Goal: Task Accomplishment & Management: Use online tool/utility

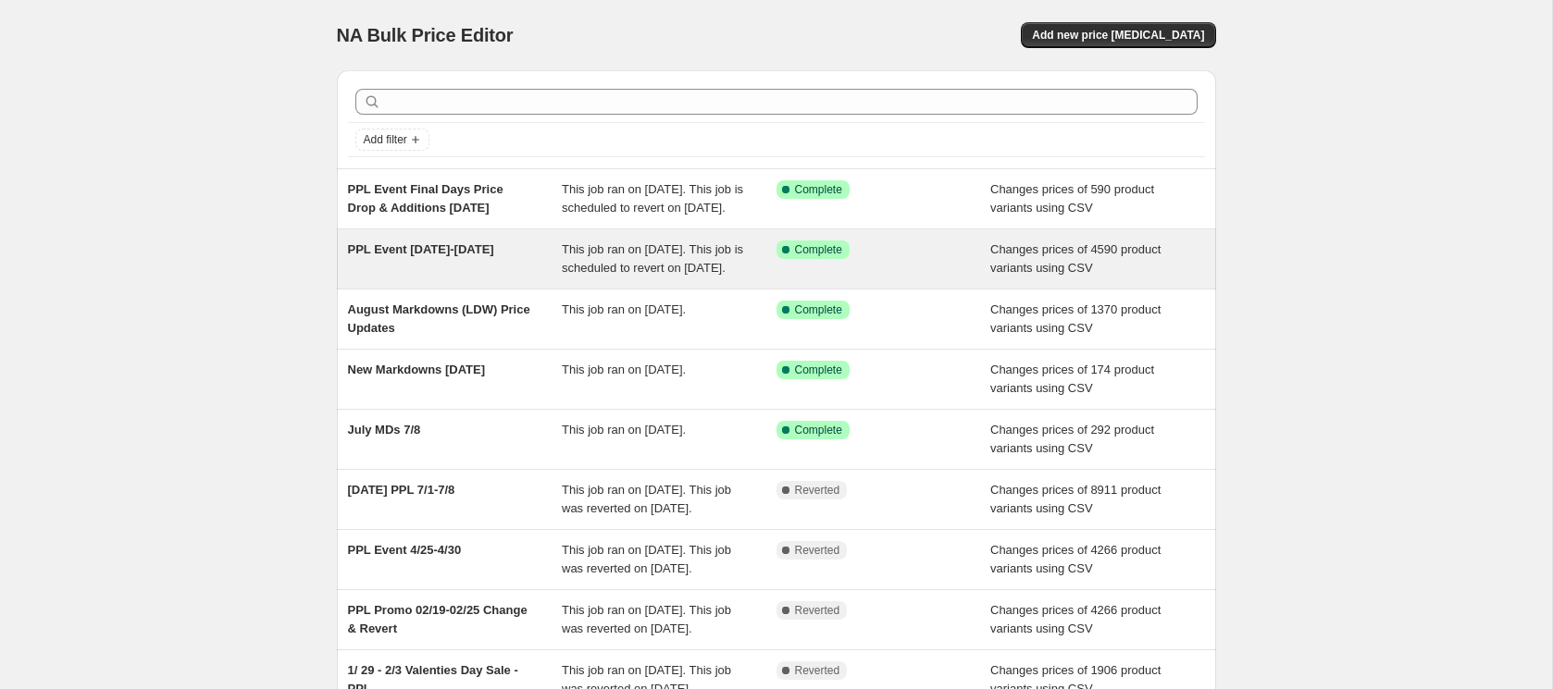
click at [507, 278] on div "PPL Event [DATE]-[DATE]" at bounding box center [455, 259] width 215 height 37
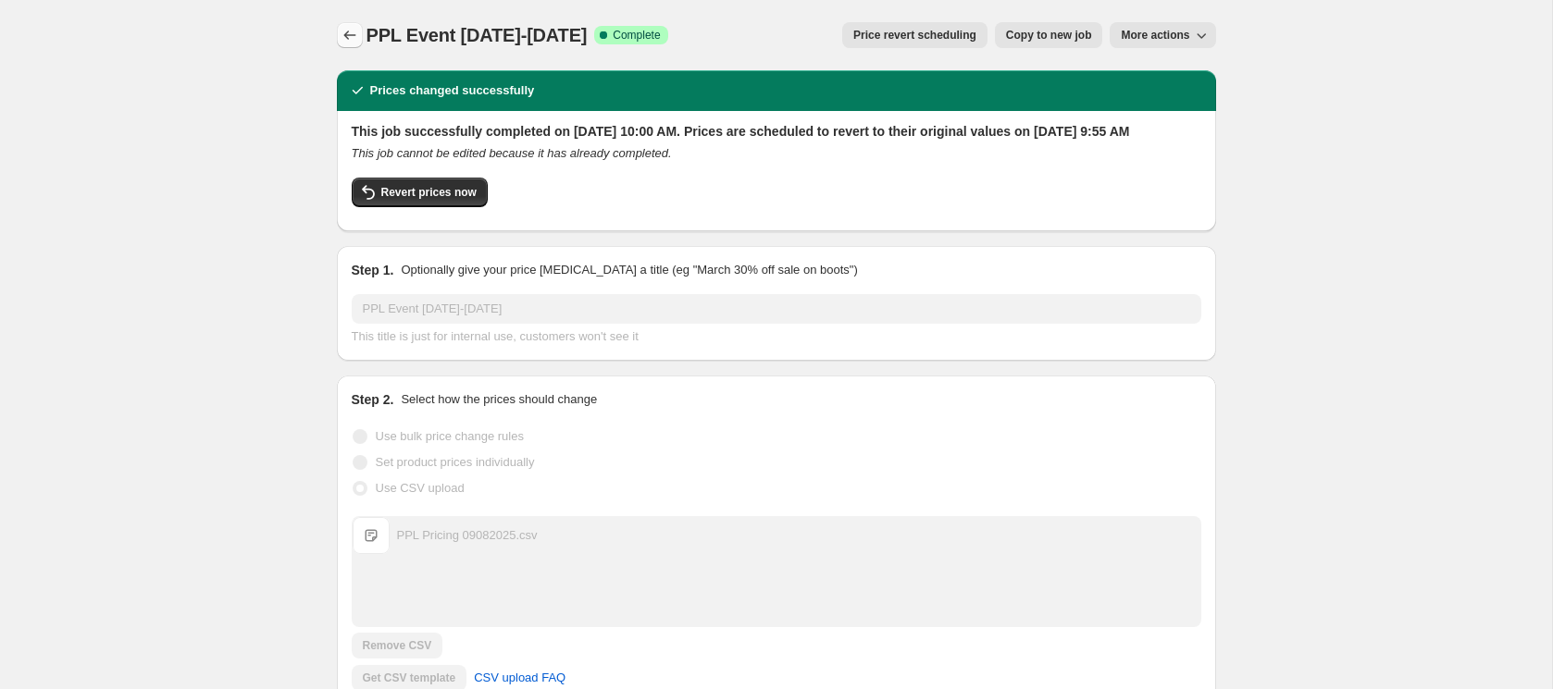
click at [347, 36] on icon "Price change jobs" at bounding box center [350, 35] width 19 height 19
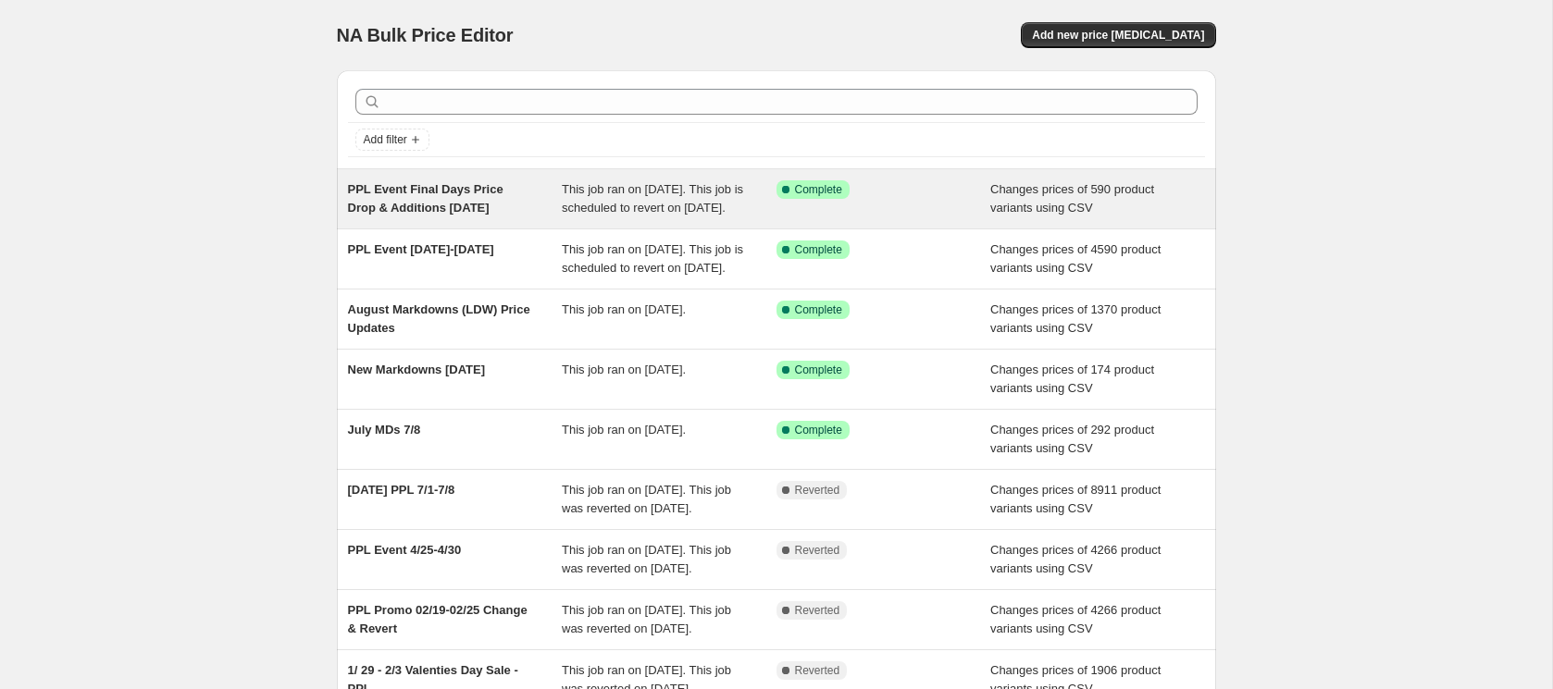
click at [515, 217] on div "PPL Event Final Days Price Drop & Additions [DATE]" at bounding box center [455, 198] width 215 height 37
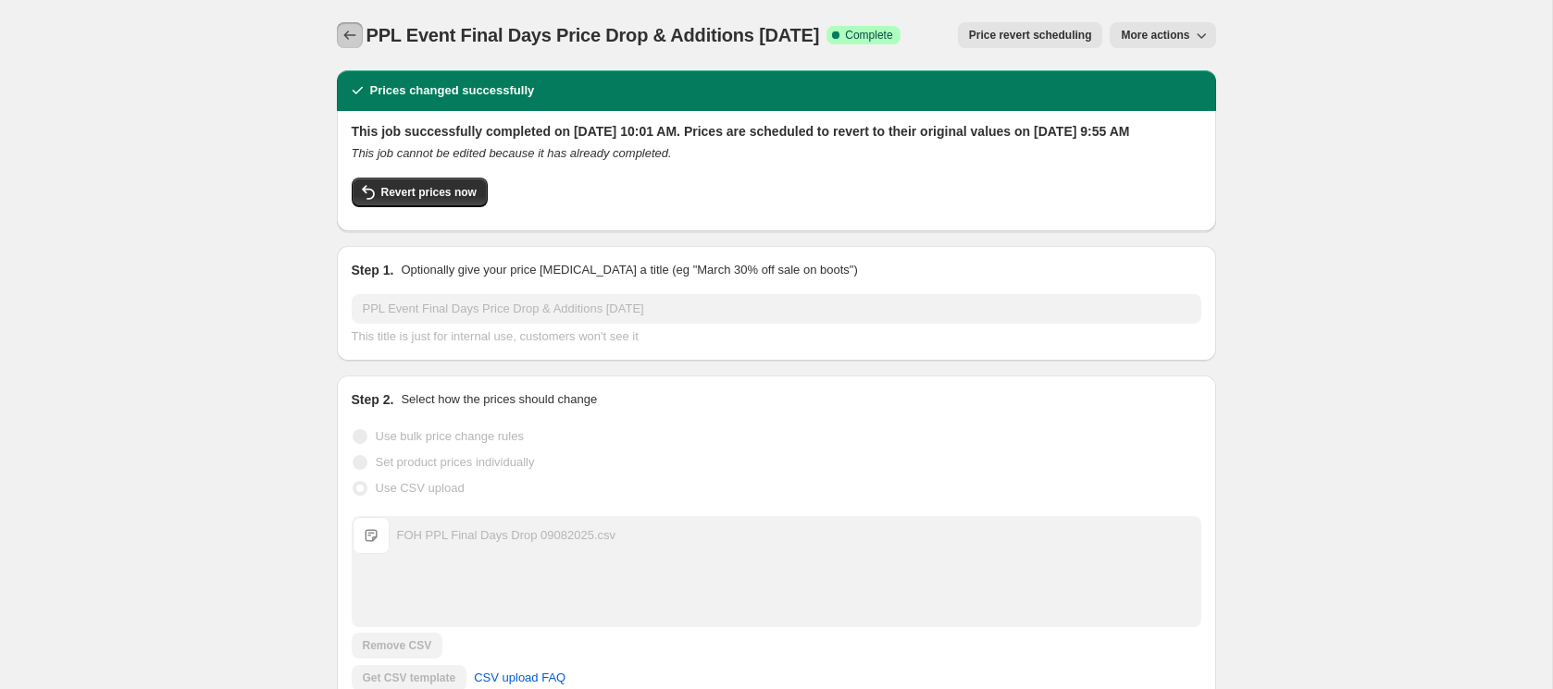
click at [341, 28] on icon "Price change jobs" at bounding box center [350, 35] width 19 height 19
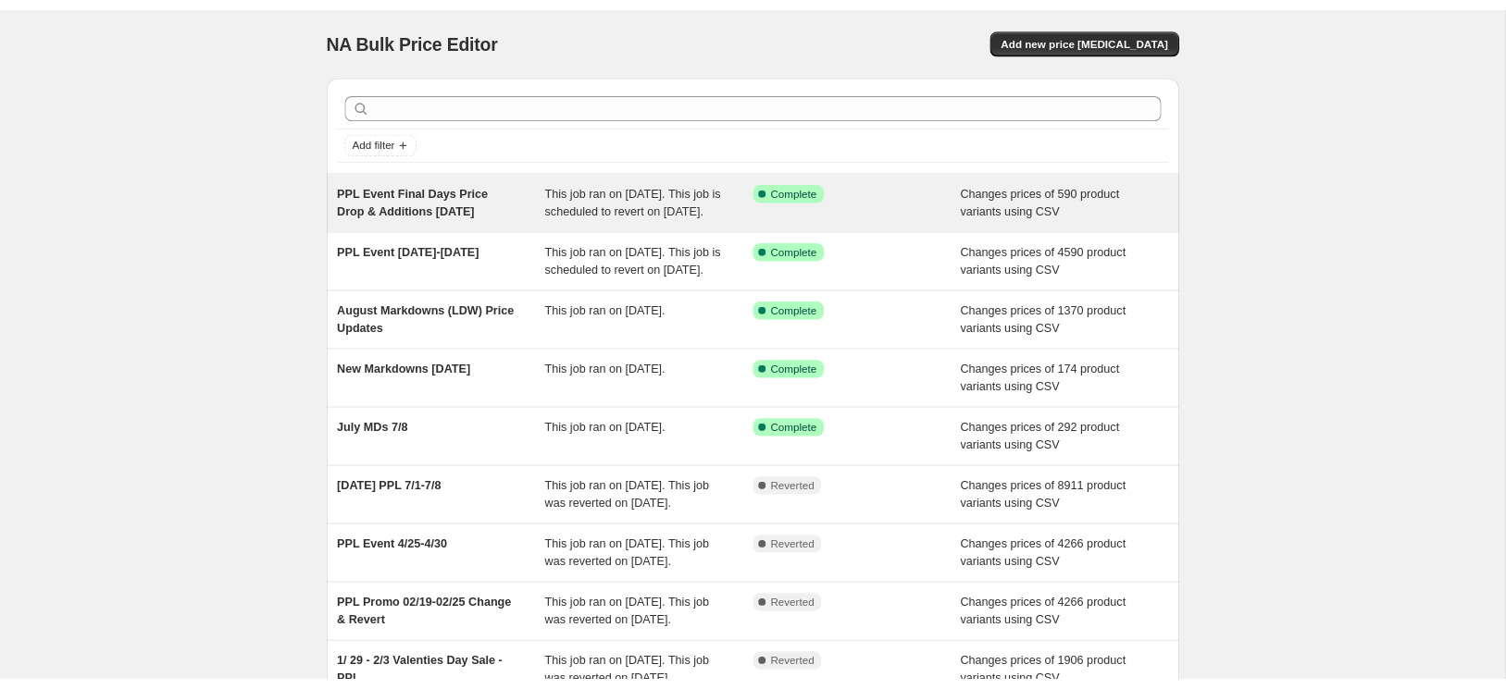
scroll to position [18, 0]
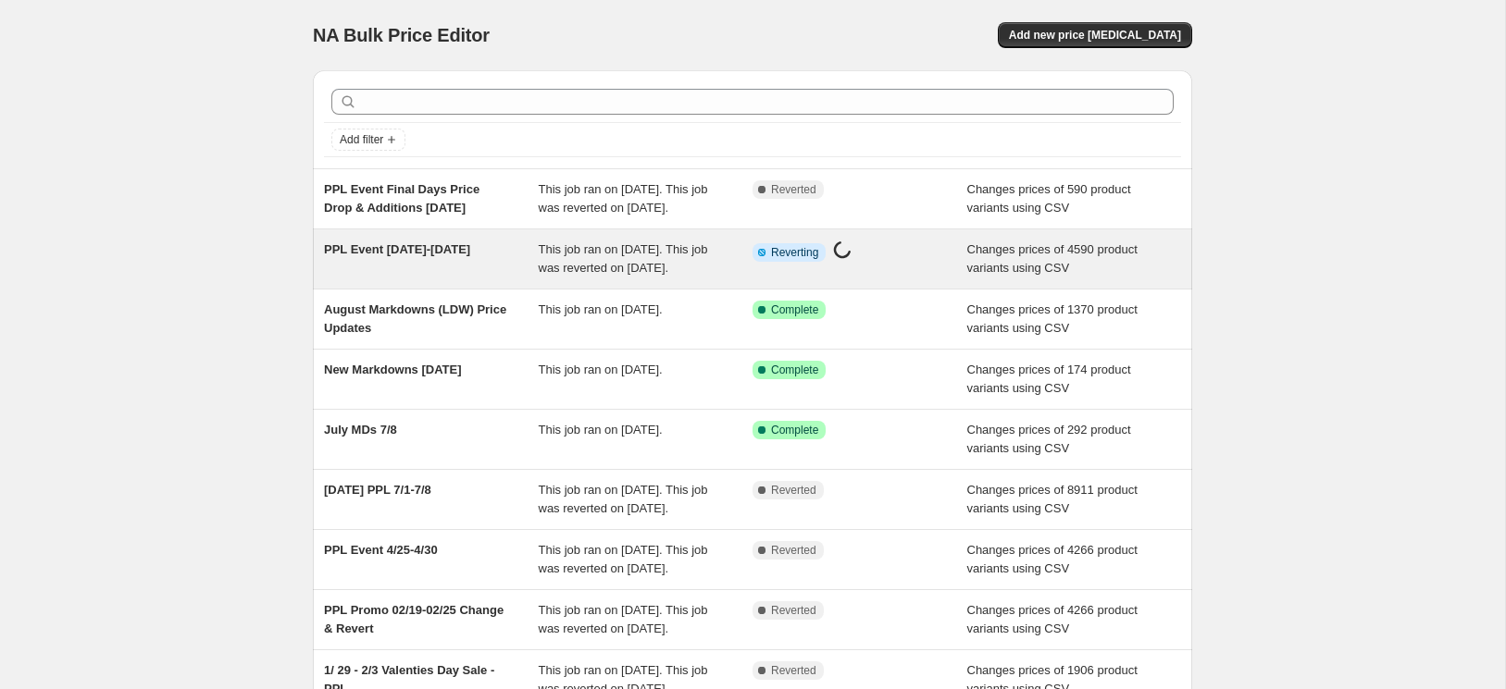
click at [940, 278] on div "Info Partially complete Reverting Price change job in progress..." at bounding box center [859, 259] width 215 height 37
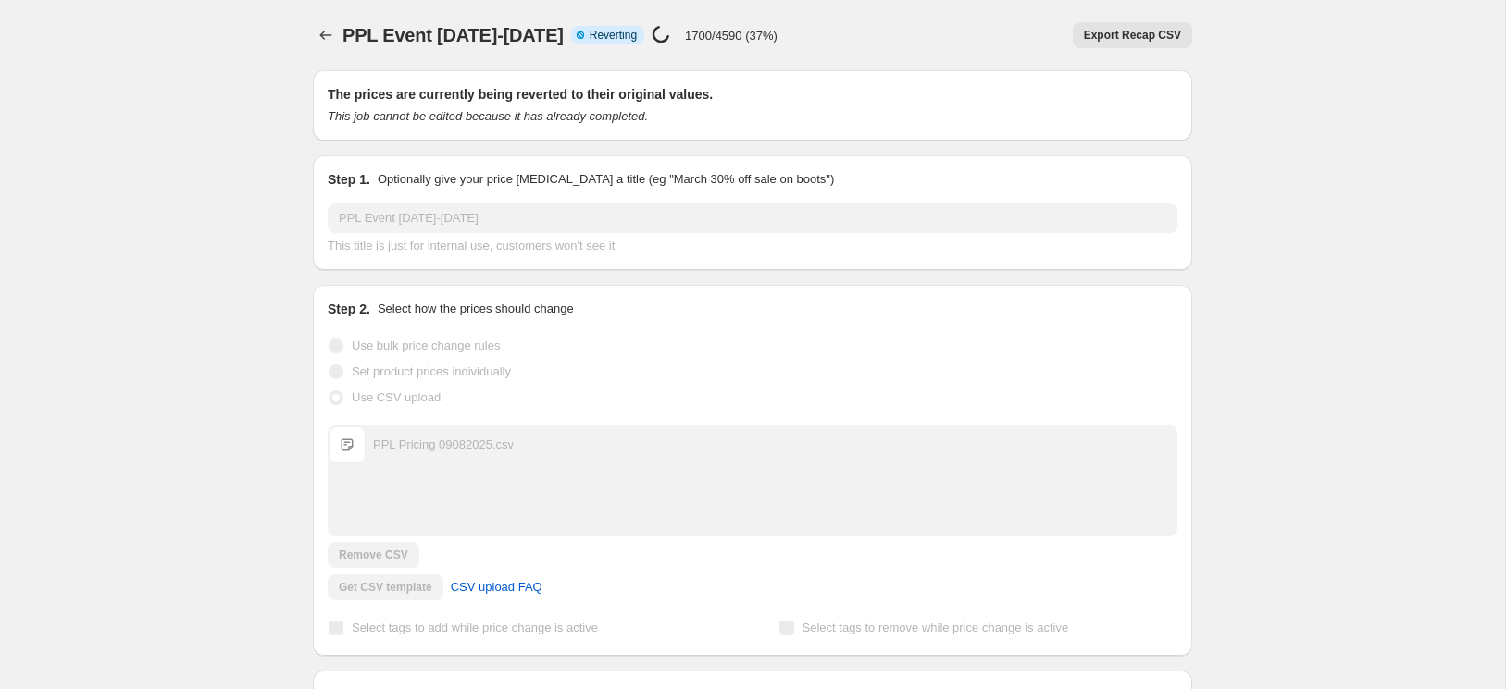
scroll to position [13, 0]
click at [317, 31] on icon "Price change jobs" at bounding box center [326, 35] width 19 height 19
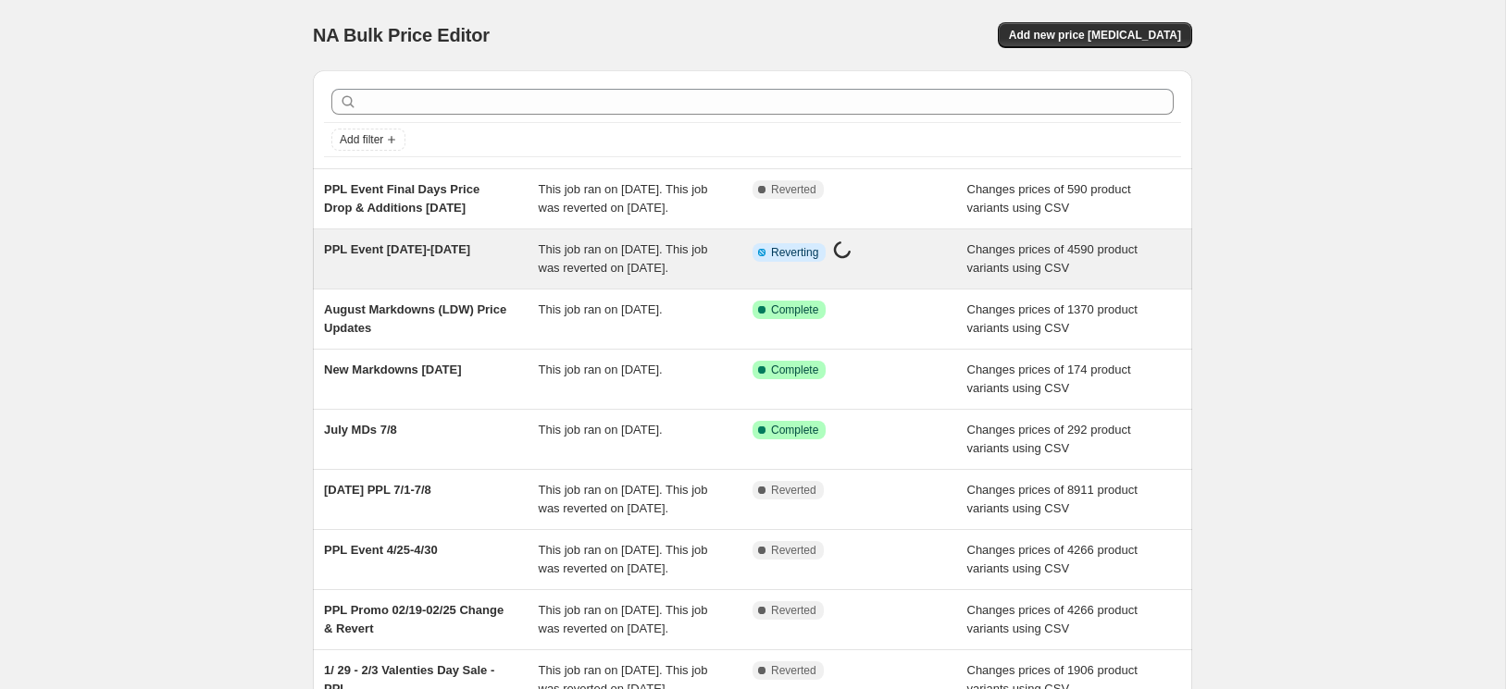
click at [483, 278] on div "PPL Event [DATE]-[DATE]" at bounding box center [431, 259] width 215 height 37
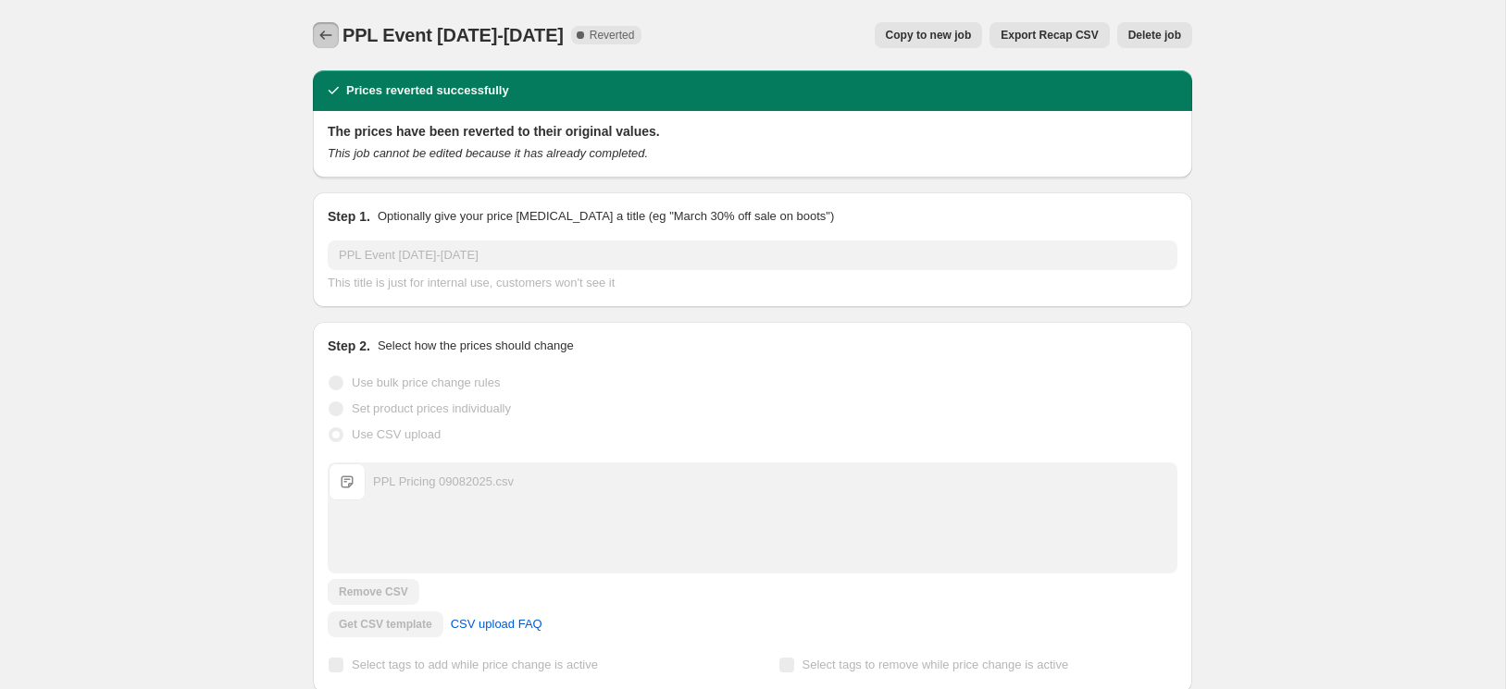
click at [318, 40] on icon "Price change jobs" at bounding box center [326, 35] width 19 height 19
